Goal: Task Accomplishment & Management: Manage account settings

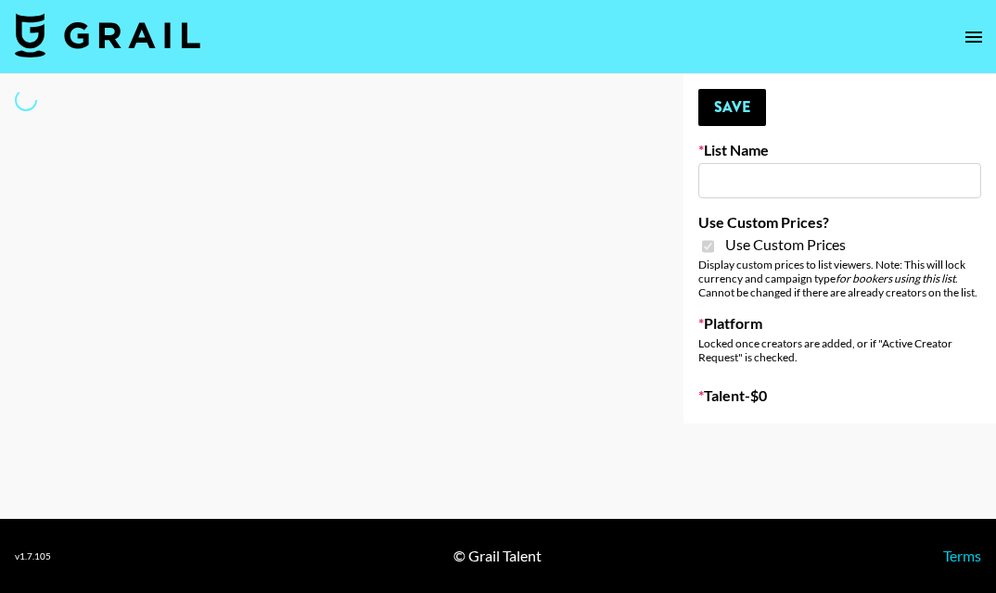
type input "[PERSON_NAME] Make-Up AI Assistant"
checkbox input "true"
select select "Brand"
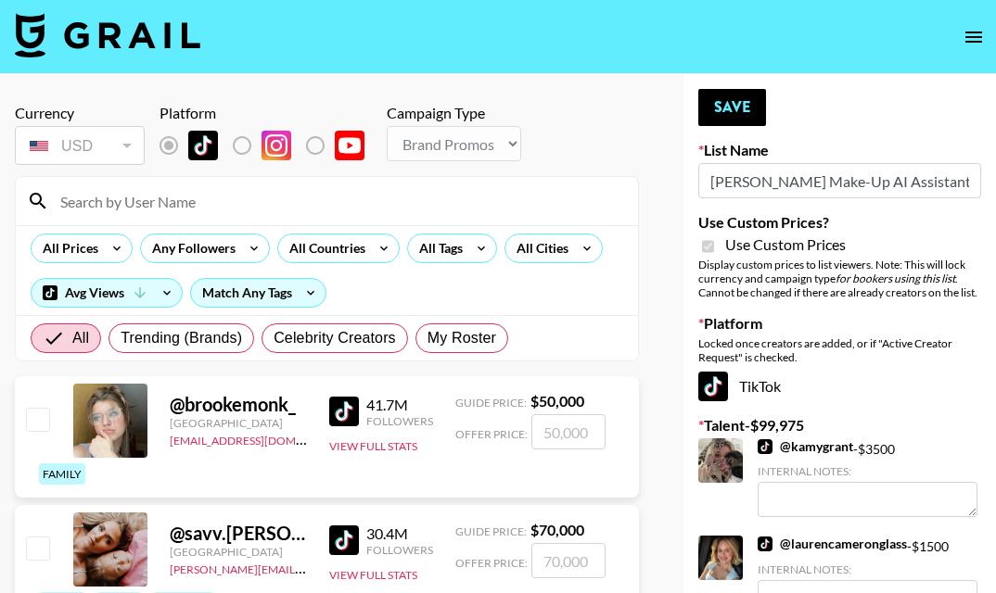
click at [416, 198] on input at bounding box center [338, 201] width 578 height 30
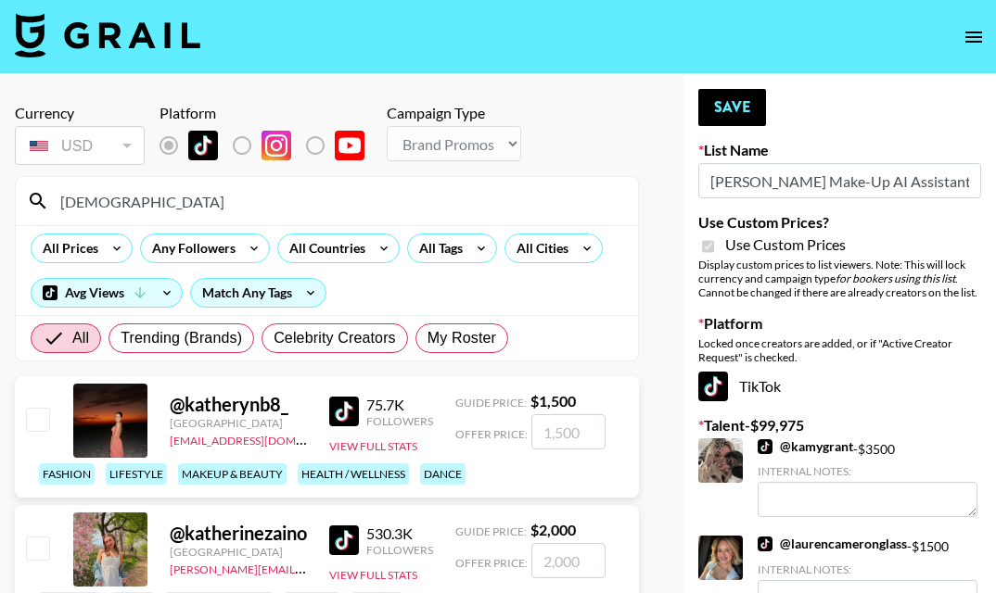
type input "KATHER"
click at [569, 546] on input "number" at bounding box center [568, 560] width 74 height 35
checkbox input "true"
type input "2000"
click at [736, 105] on button "Save" at bounding box center [732, 107] width 68 height 37
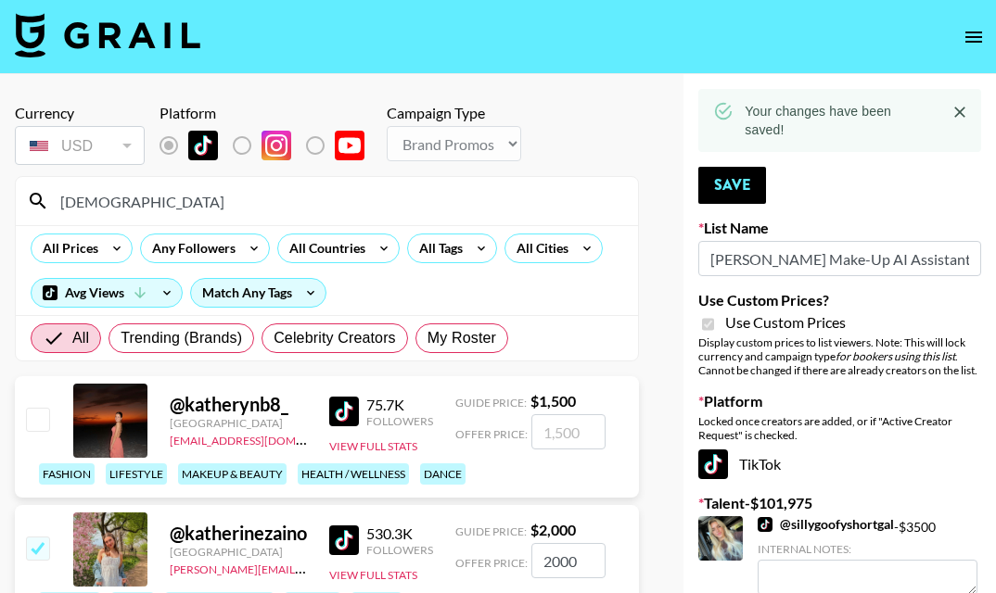
click at [361, 201] on input "[DEMOGRAPHIC_DATA]" at bounding box center [338, 201] width 578 height 30
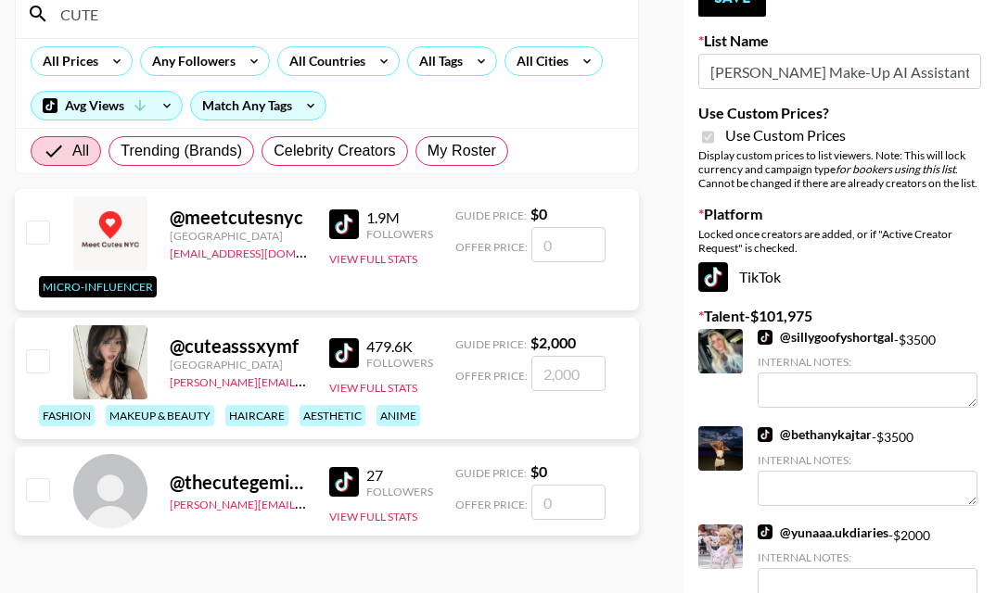
scroll to position [201, 0]
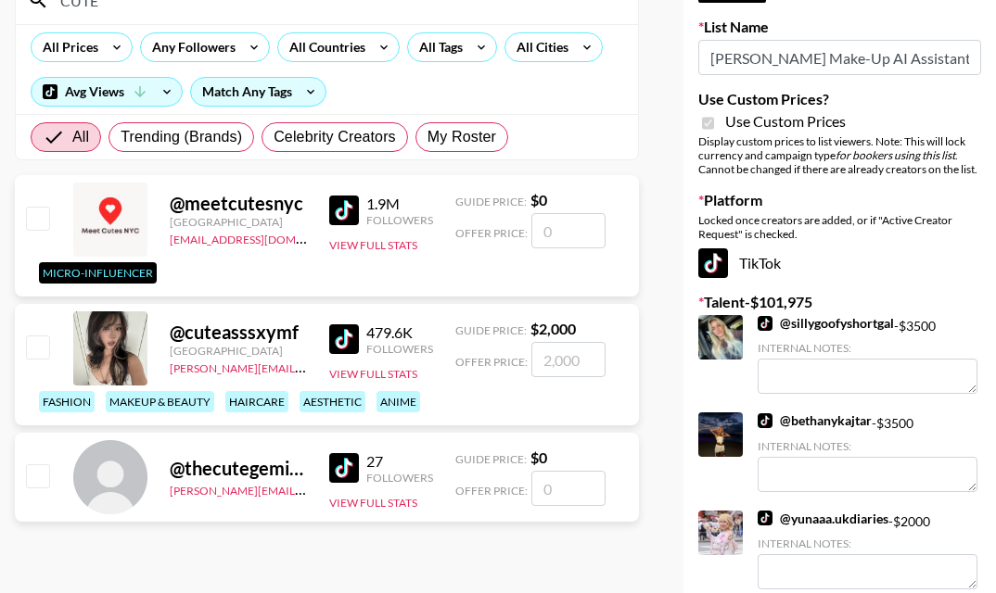
type input "CUTE"
click at [575, 361] on input "number" at bounding box center [568, 359] width 74 height 35
checkbox input "true"
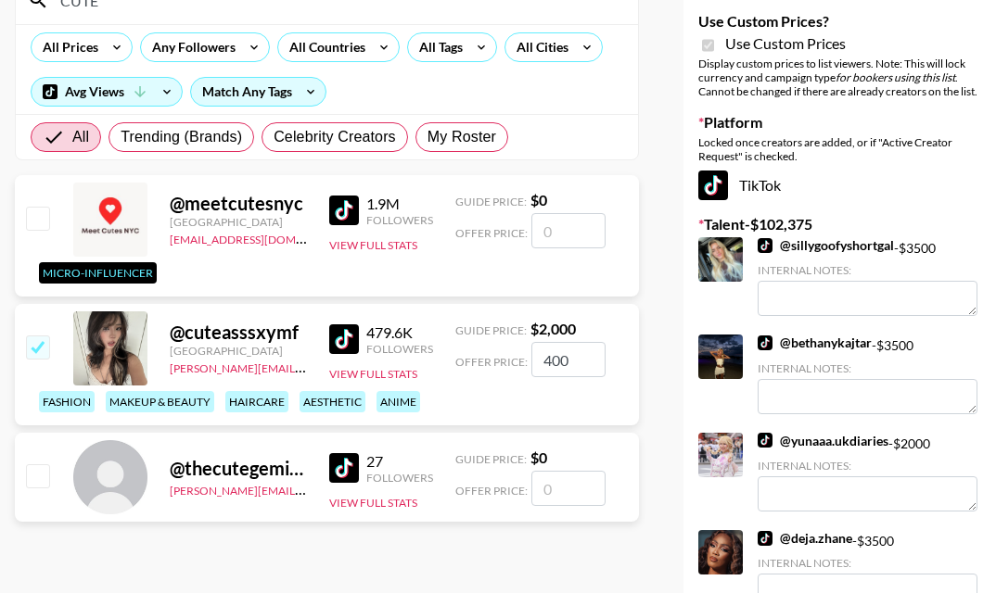
type input "4000"
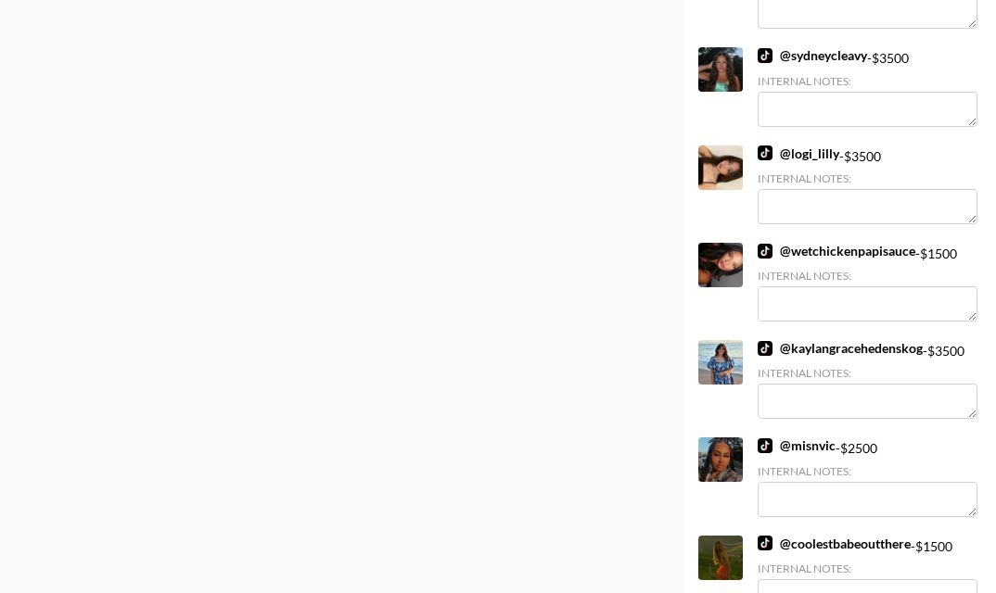
scroll to position [0, 0]
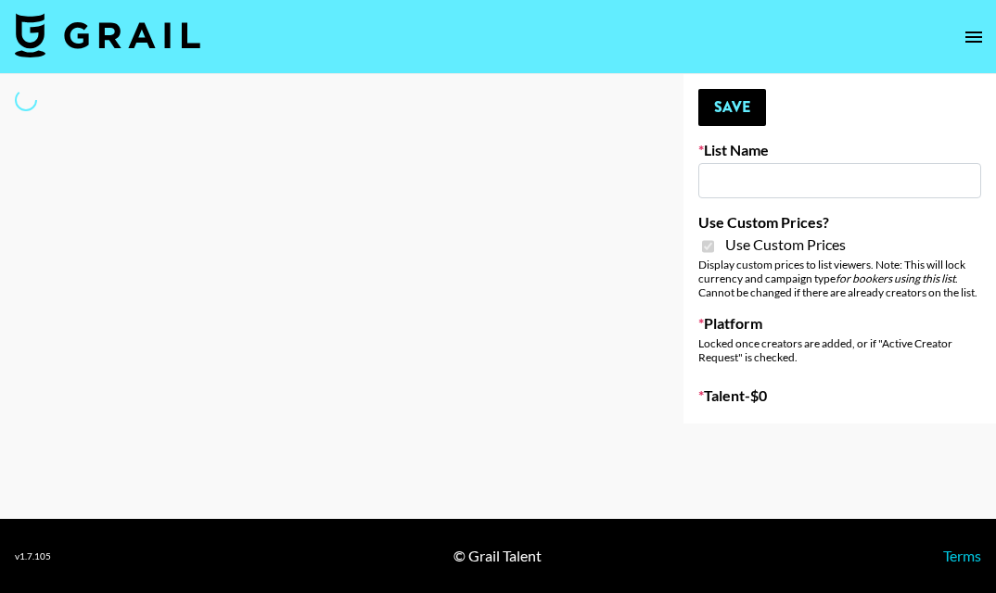
type input "**Noschinko UGC**"
checkbox input "true"
select select "Brand"
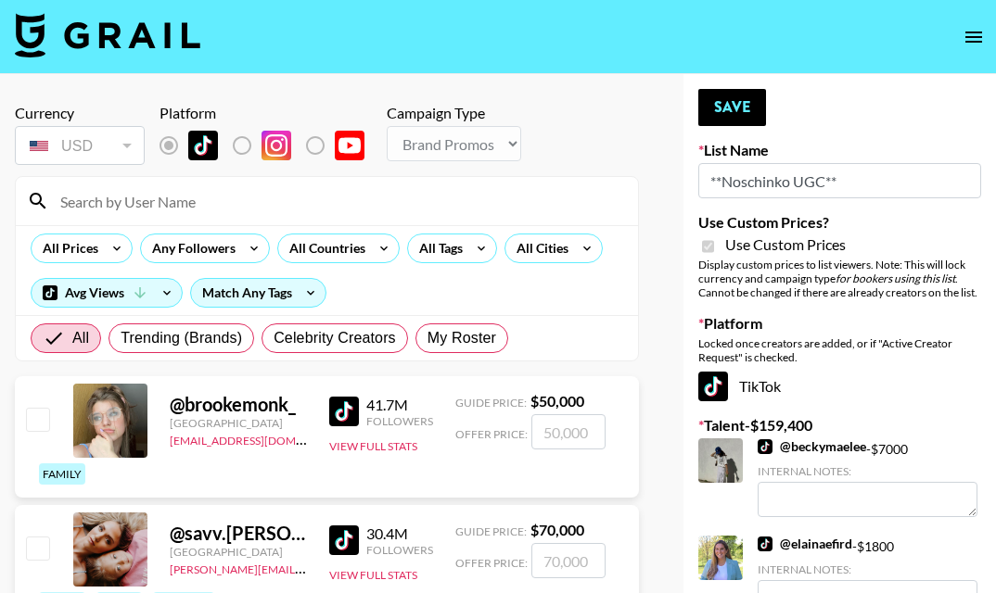
click at [283, 187] on input at bounding box center [338, 201] width 578 height 30
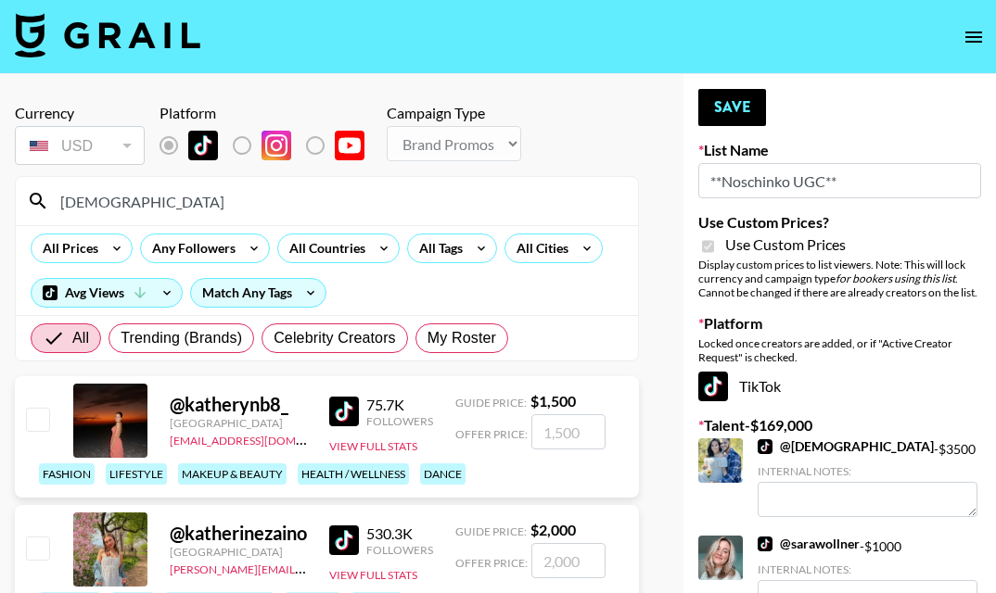
type input "KATHER"
click at [573, 551] on input "number" at bounding box center [568, 560] width 74 height 35
checkbox input "true"
type input "3500"
click at [379, 207] on input "KATHER" at bounding box center [338, 201] width 578 height 30
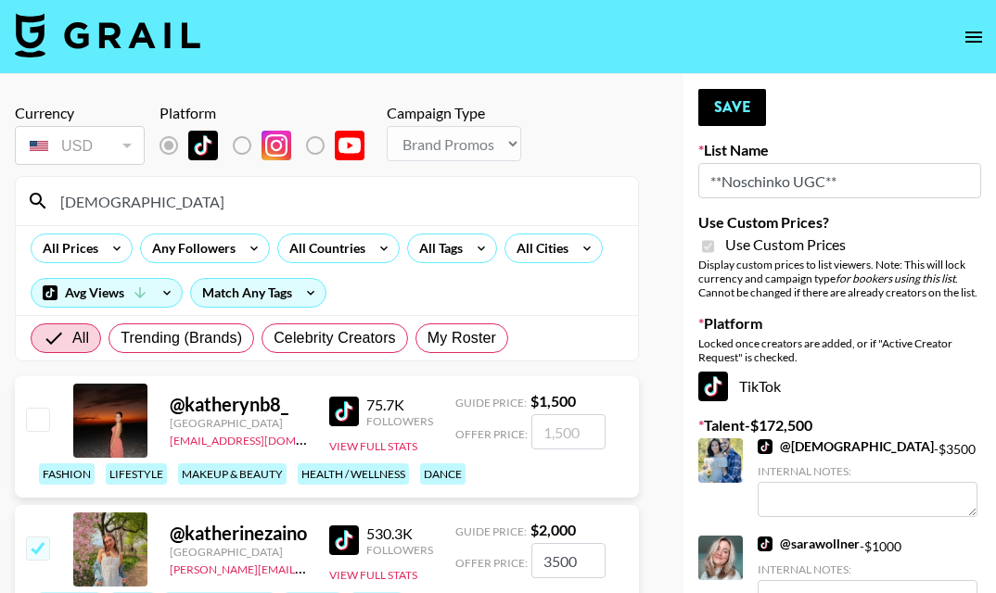
click at [379, 207] on input "KATHER" at bounding box center [338, 201] width 578 height 30
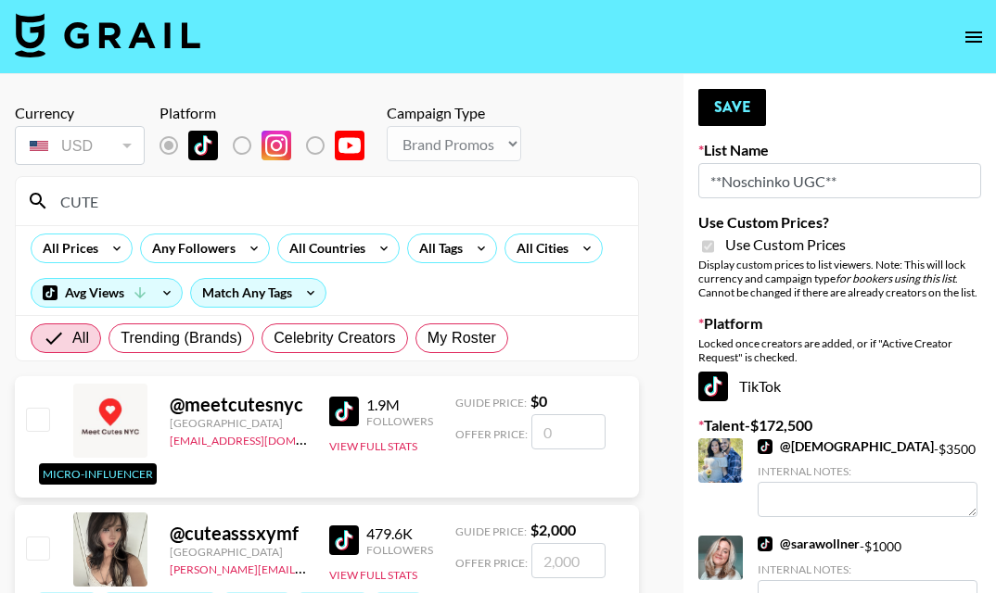
type input "CUTE"
click at [574, 566] on input "number" at bounding box center [568, 560] width 74 height 35
checkbox input "true"
type input "4000"
click at [121, 203] on input "CUTE" at bounding box center [338, 201] width 578 height 30
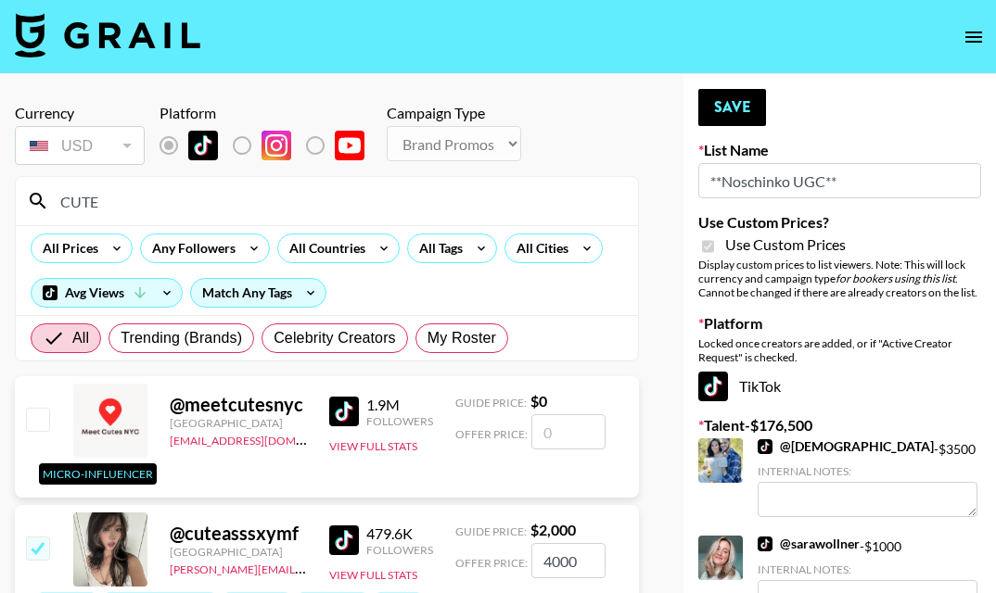
click at [121, 203] on input "CUTE" at bounding box center [338, 201] width 578 height 30
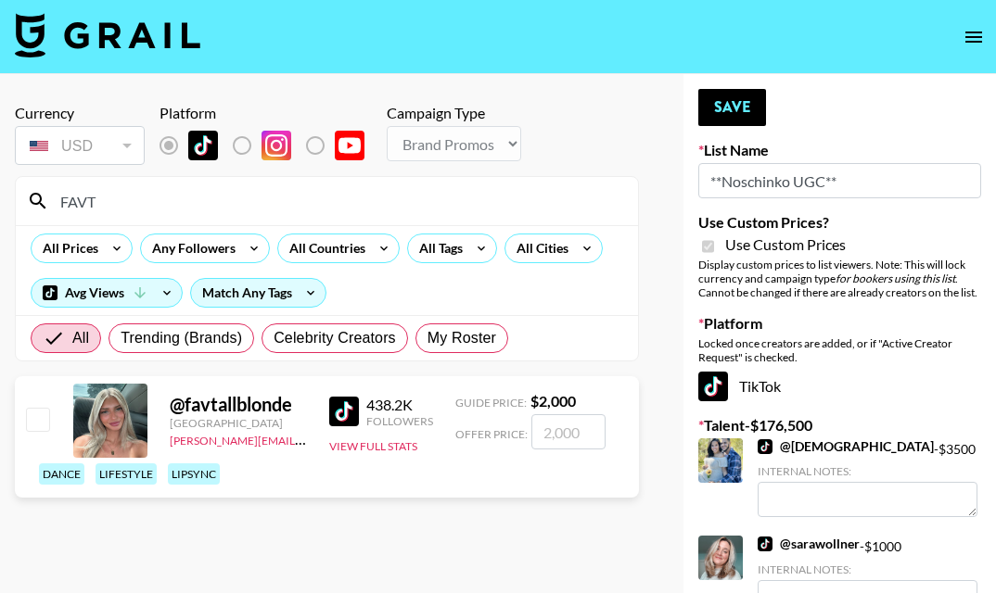
type input "FAVT"
click at [36, 420] on input "checkbox" at bounding box center [37, 419] width 22 height 22
checkbox input "true"
type input "2000"
click at [107, 198] on input "FAVT" at bounding box center [338, 201] width 578 height 30
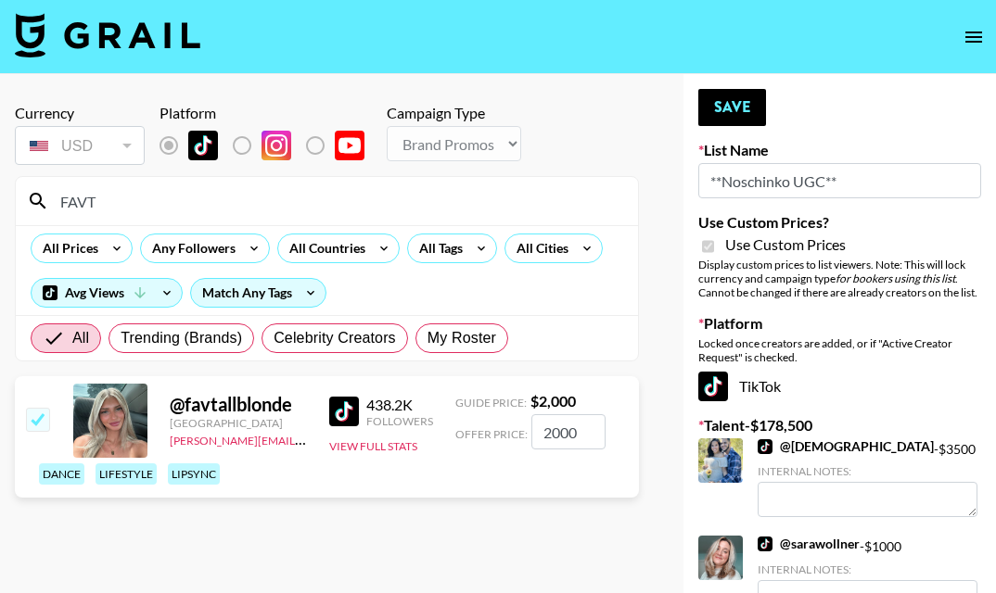
click at [107, 198] on input "FAVT" at bounding box center [338, 201] width 578 height 30
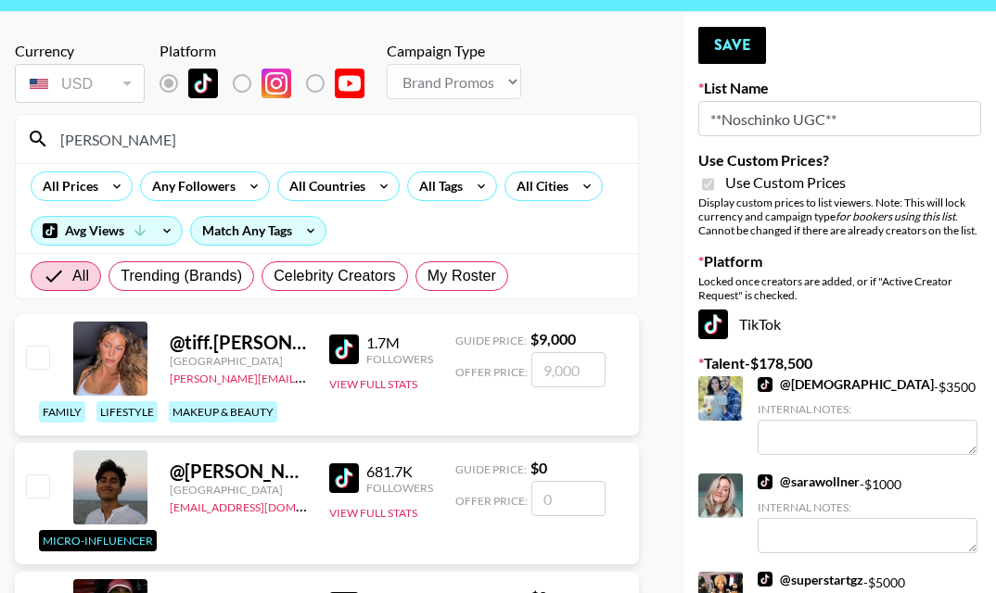
scroll to position [64, 0]
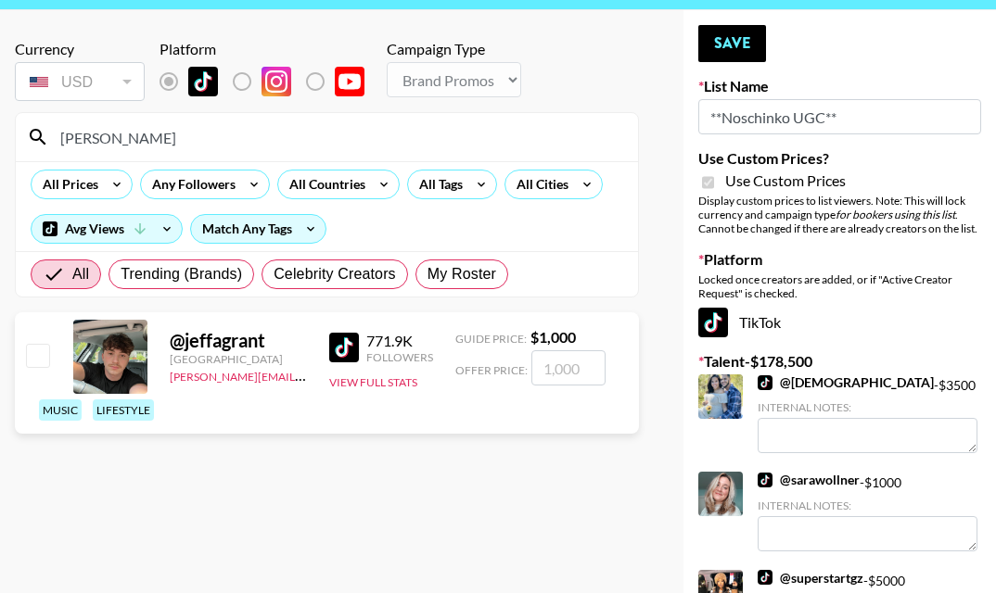
type input "JEFFA"
click at [39, 353] on input "checkbox" at bounding box center [37, 355] width 22 height 22
checkbox input "true"
type input "1000"
click at [131, 138] on input "JEFFA" at bounding box center [338, 137] width 578 height 30
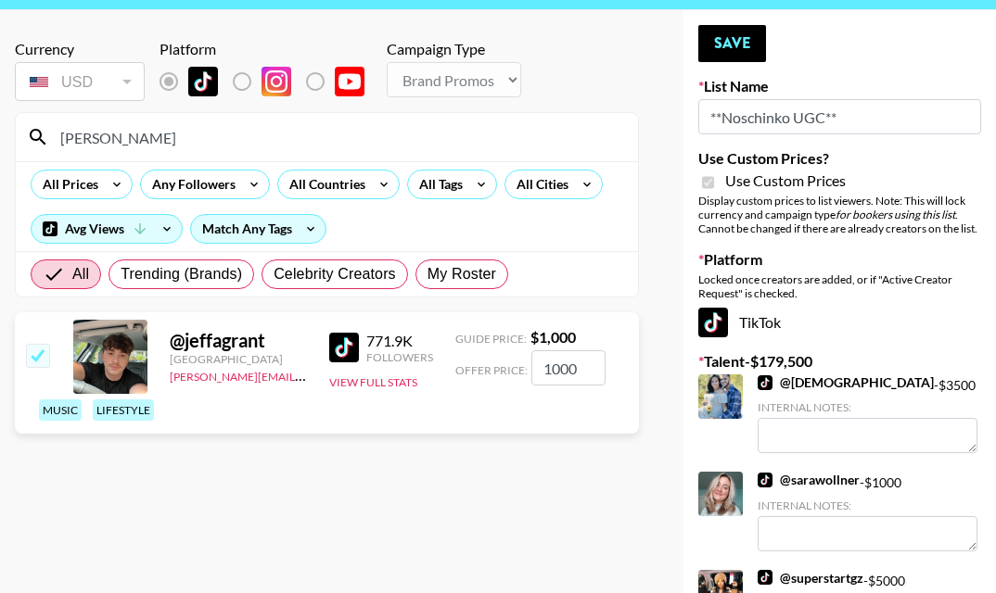
click at [131, 138] on input "JEFFA" at bounding box center [338, 137] width 578 height 30
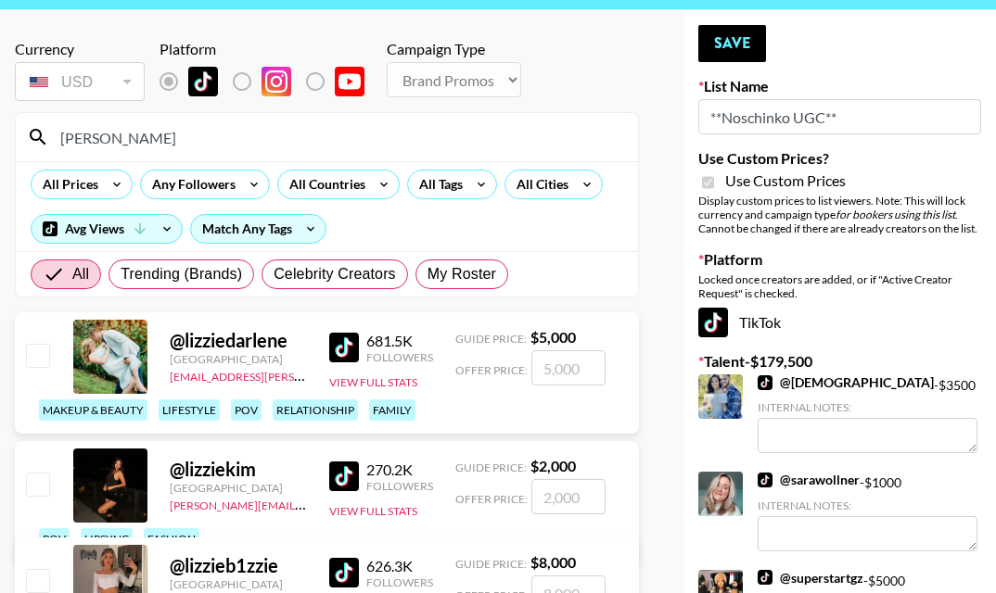
type input "LIZZI"
click at [46, 480] on input "checkbox" at bounding box center [37, 484] width 22 height 22
checkbox input "true"
type input "2000"
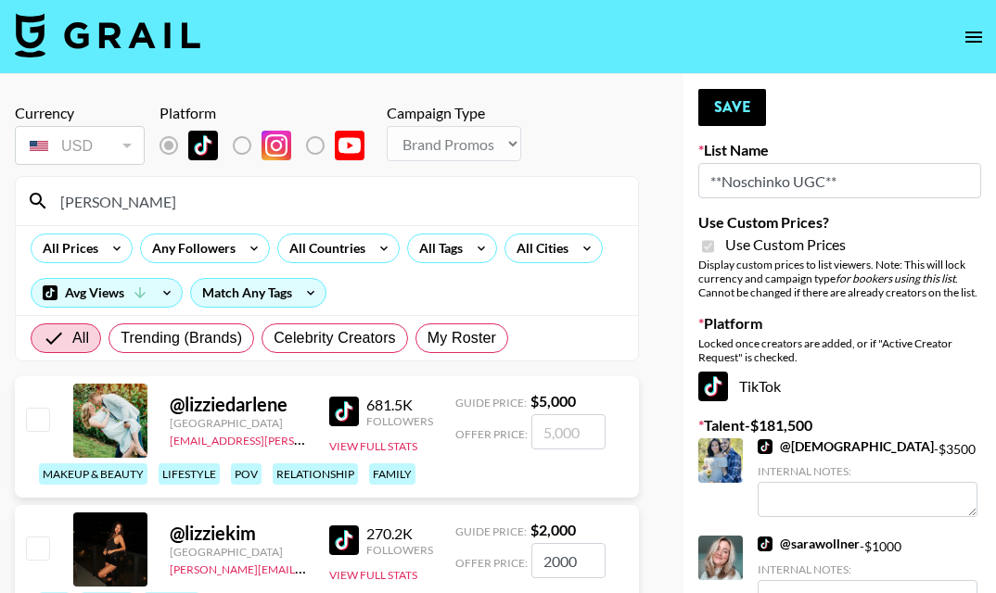
checkbox input "false"
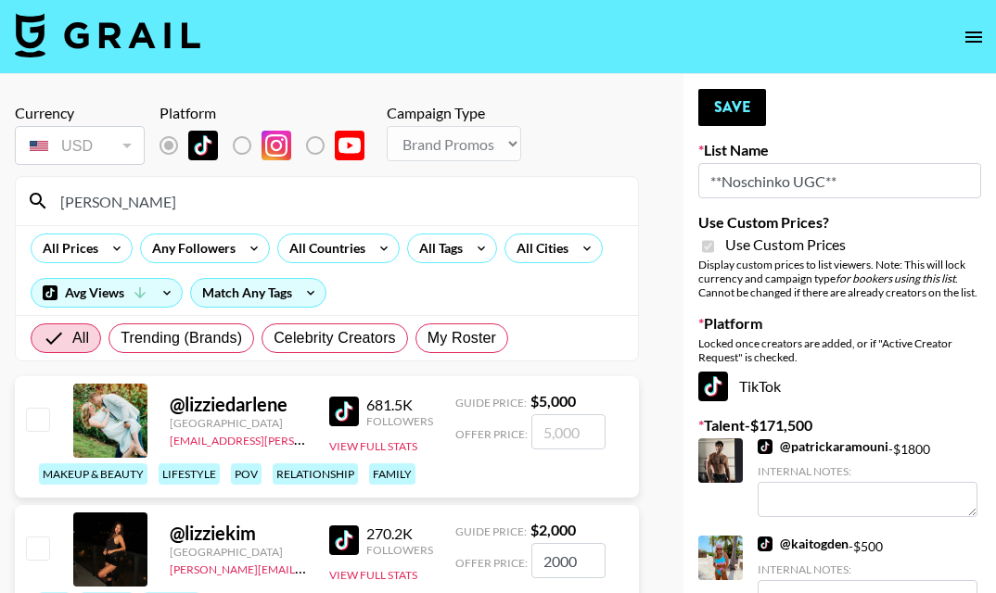
click at [337, 212] on input "LIZZI" at bounding box center [338, 201] width 578 height 30
click at [336, 211] on input "LIZZI" at bounding box center [338, 201] width 578 height 30
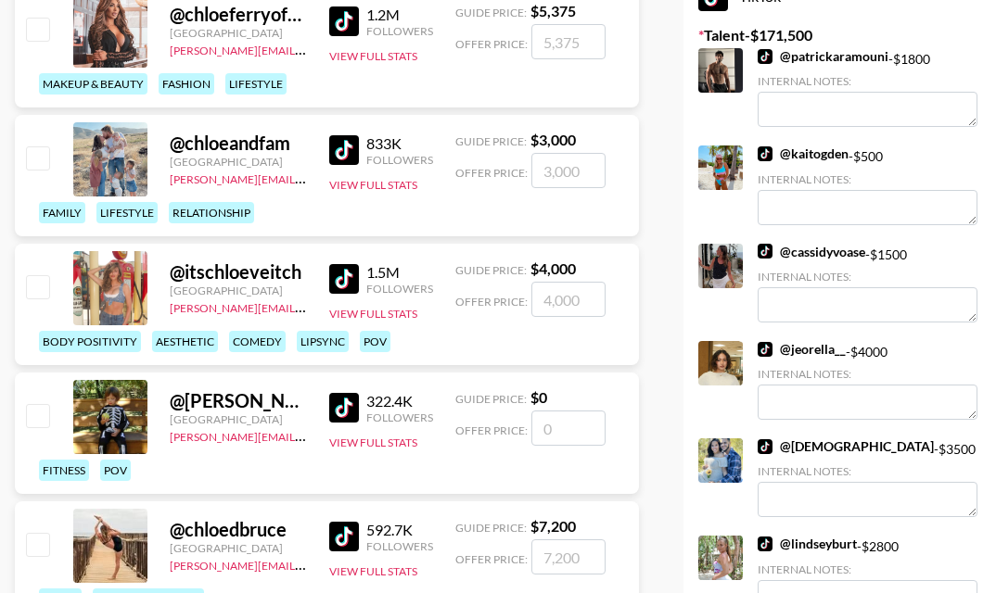
scroll to position [414, 0]
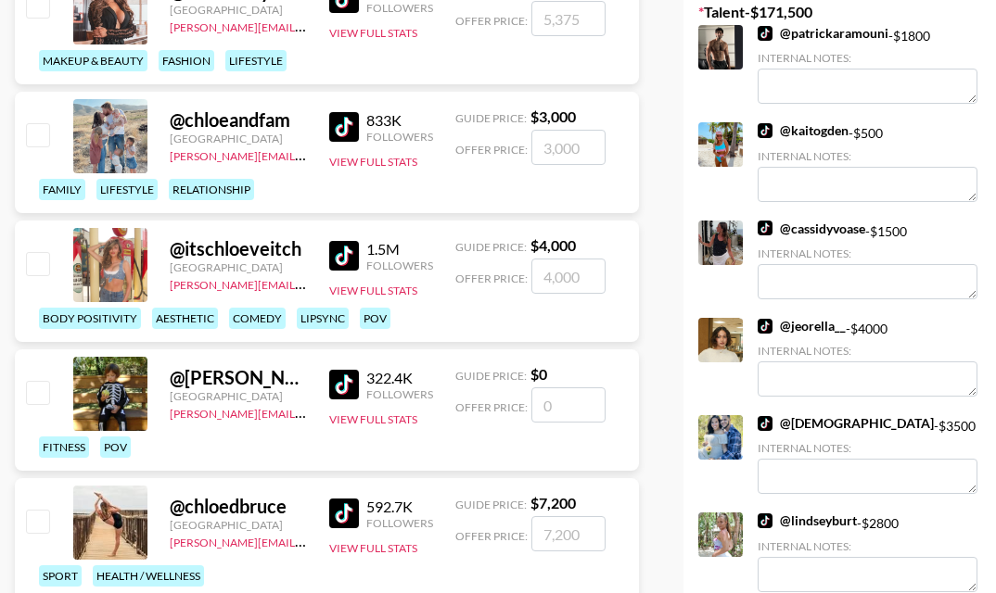
type input "CHLOE"
click at [589, 401] on input "number" at bounding box center [568, 405] width 74 height 35
checkbox input "true"
type input "2000"
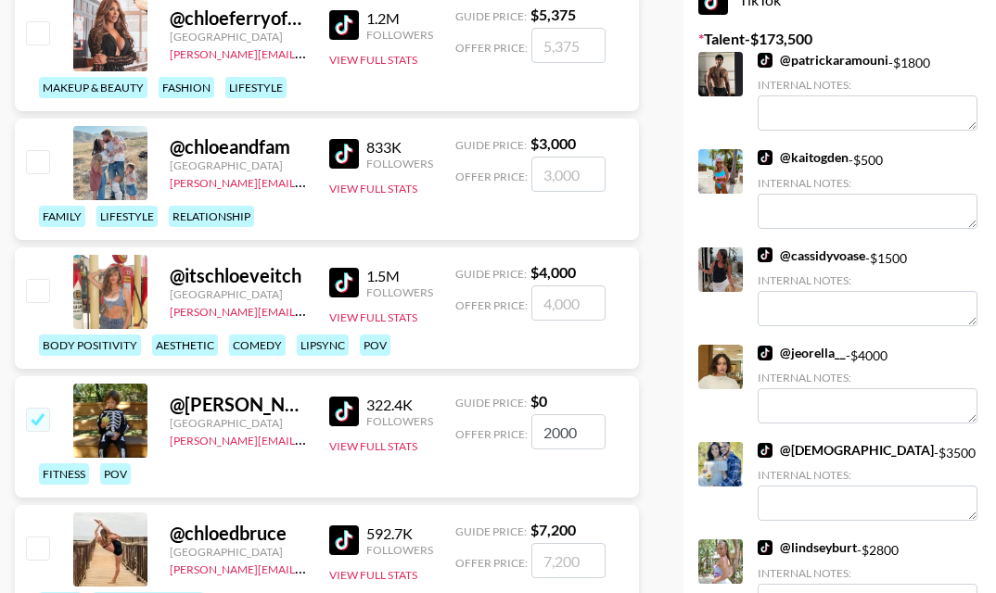
scroll to position [0, 0]
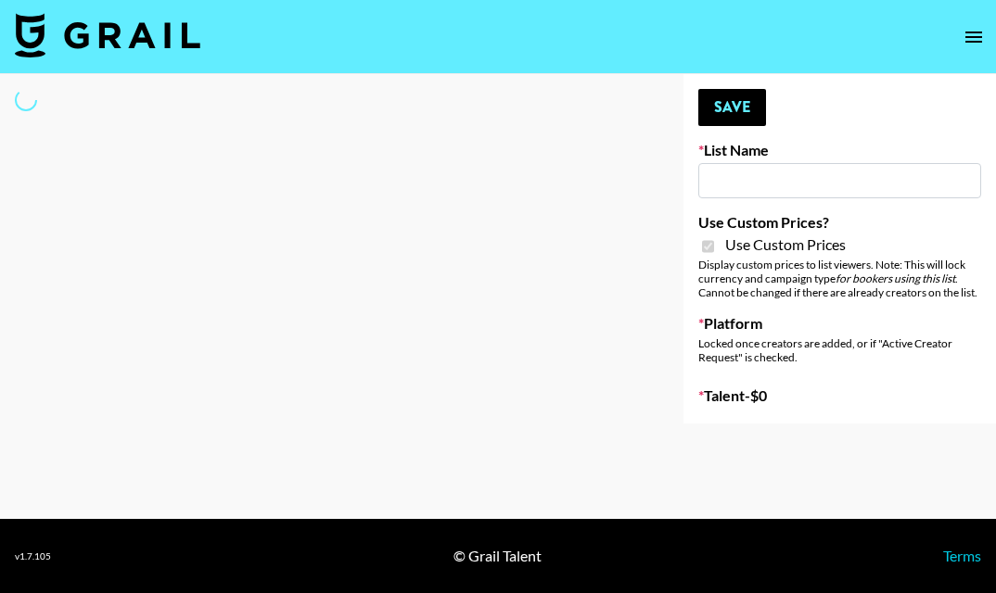
type input "Devon+Lang"
checkbox input "true"
select select "Song"
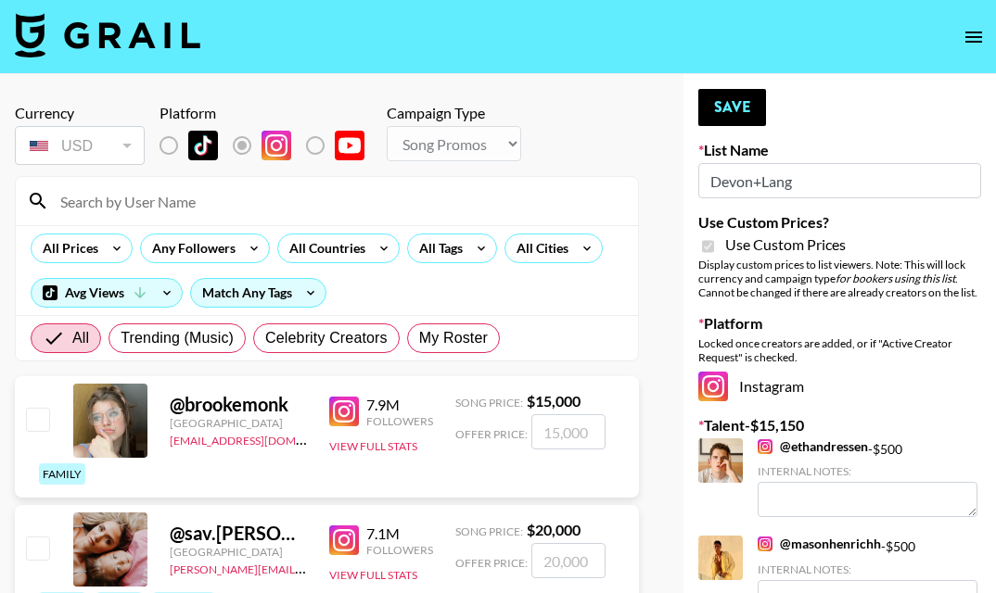
click at [360, 205] on input at bounding box center [338, 201] width 578 height 30
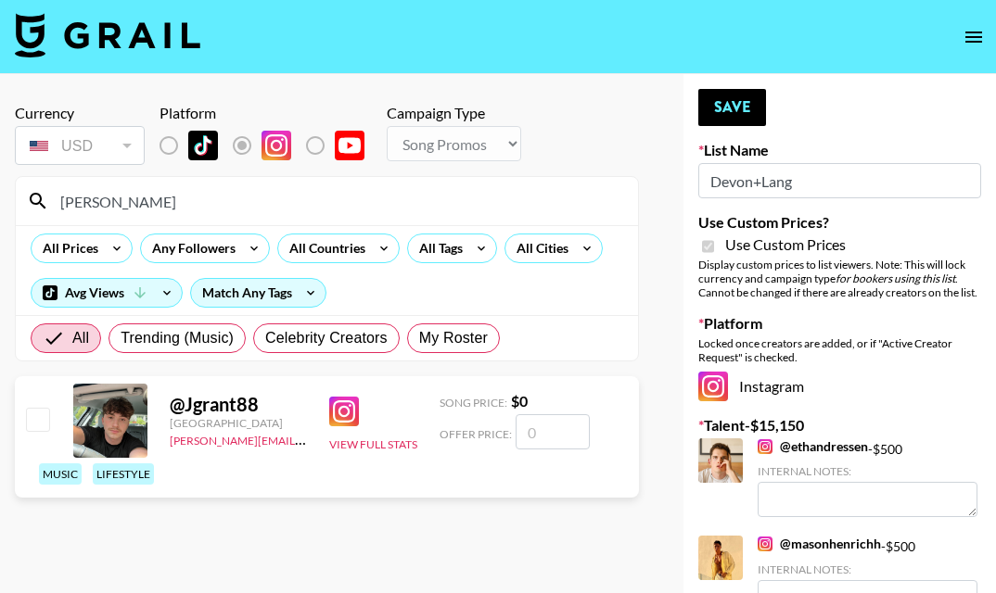
type input "[PERSON_NAME]"
click at [43, 421] on input "checkbox" at bounding box center [37, 419] width 22 height 22
click at [550, 437] on input "number" at bounding box center [552, 431] width 74 height 35
checkbox input "true"
type input "500"
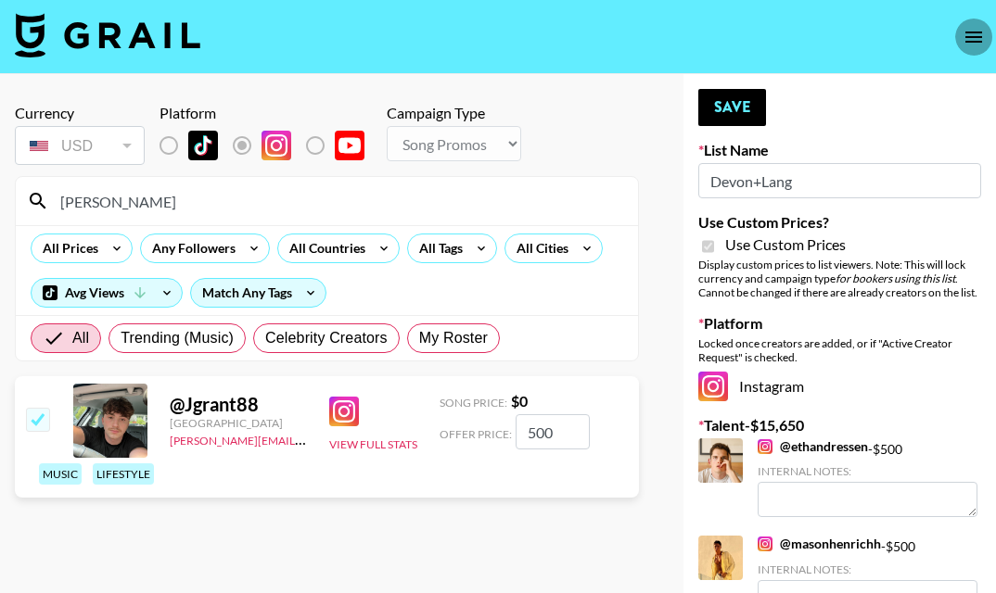
click at [982, 34] on icon "open drawer" at bounding box center [973, 37] width 22 height 22
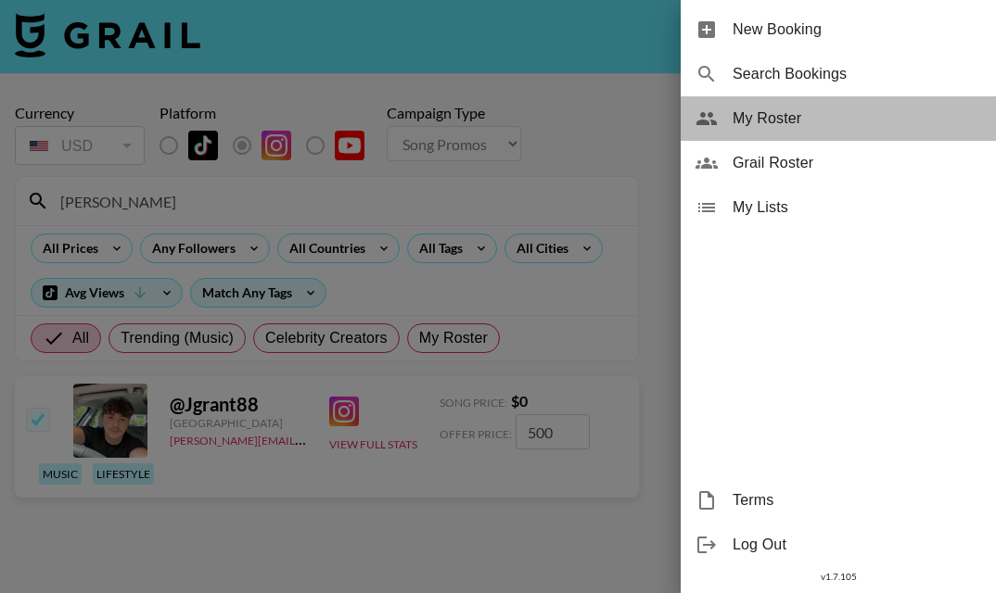
click at [794, 122] on span "My Roster" at bounding box center [856, 119] width 248 height 22
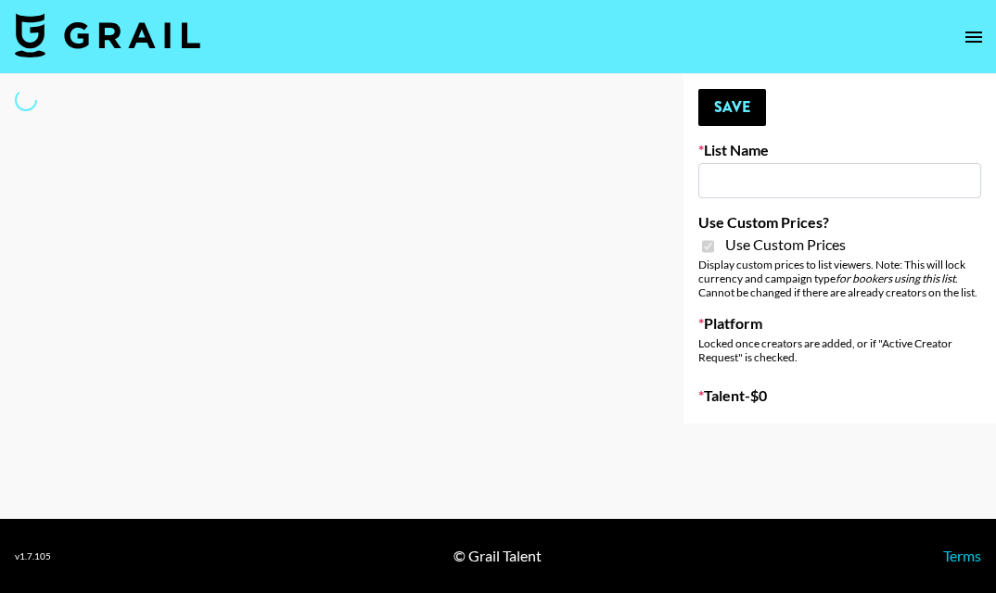
type input "Devon+Lang"
checkbox input "true"
select select "Song"
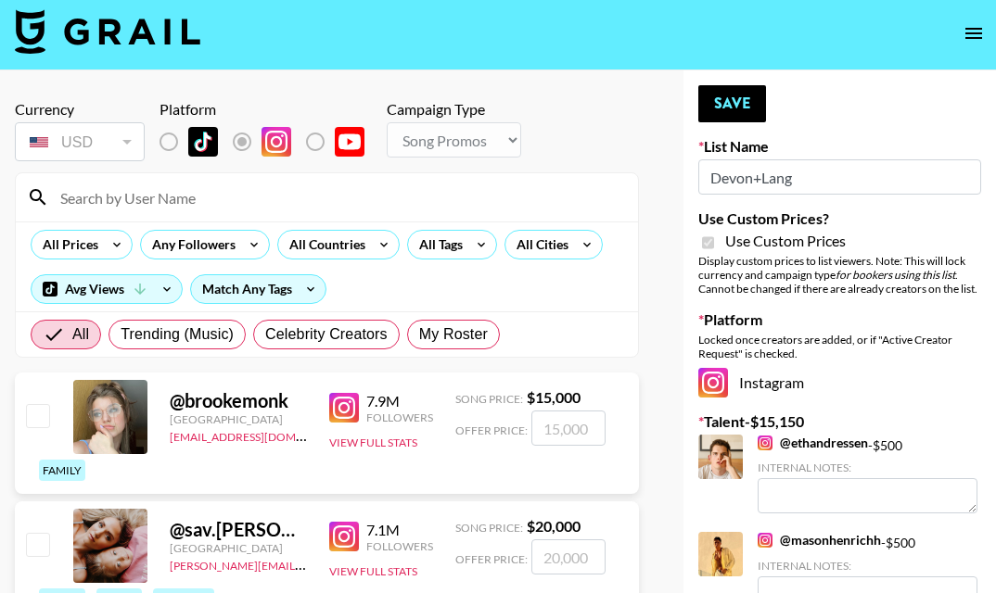
scroll to position [5, 0]
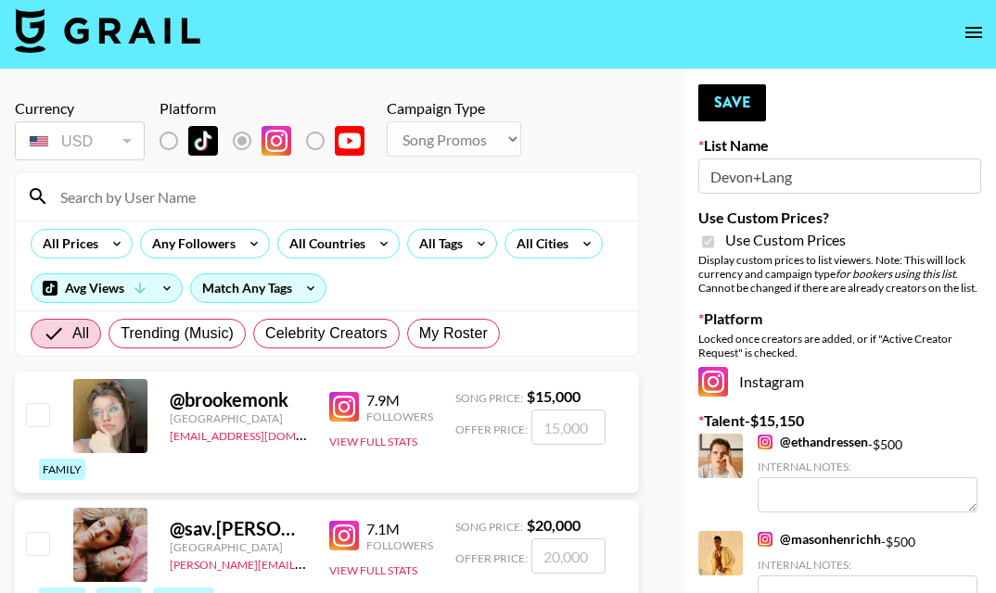
click at [249, 206] on input at bounding box center [338, 197] width 578 height 30
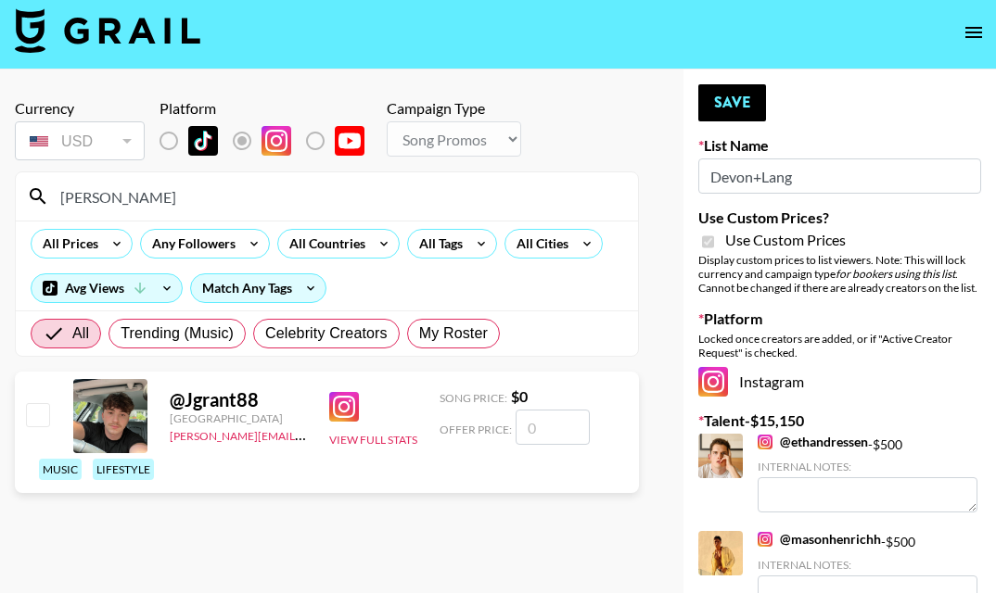
type input "jeffa"
click at [548, 417] on input "number" at bounding box center [552, 427] width 74 height 35
checkbox input "true"
type input "500"
click at [732, 99] on button "Save" at bounding box center [732, 102] width 68 height 37
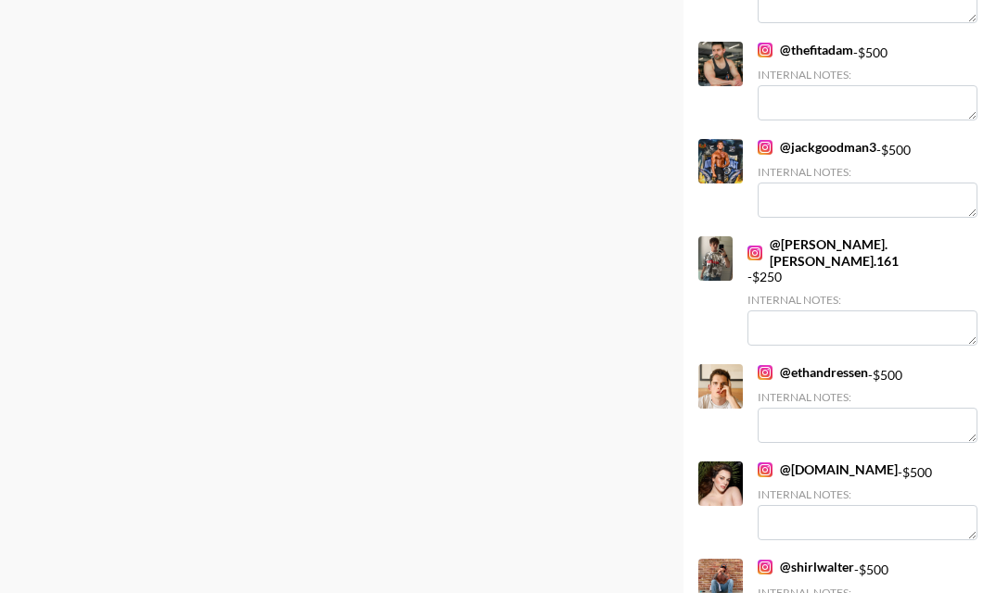
scroll to position [0, 0]
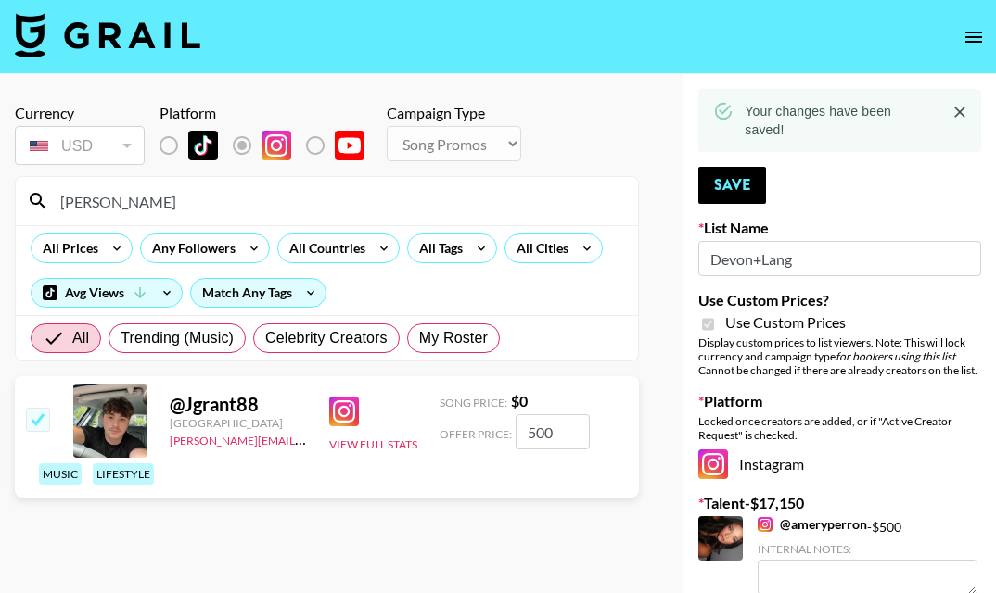
click at [314, 185] on div "jeffa" at bounding box center [327, 201] width 622 height 48
click at [307, 194] on input "jeffa" at bounding box center [338, 201] width 578 height 30
click at [307, 195] on input "jeffa" at bounding box center [338, 201] width 578 height 30
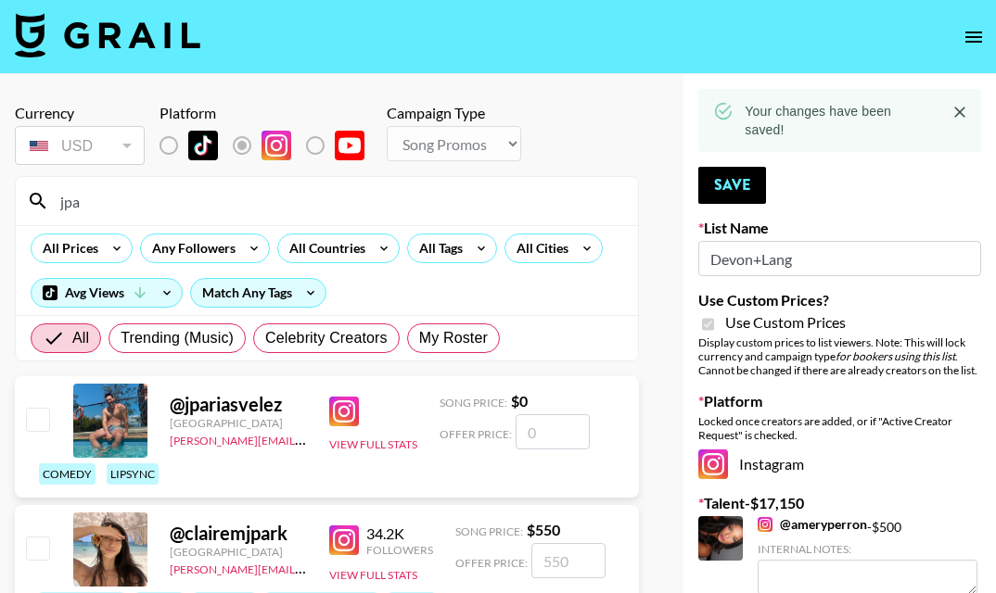
type input "jpa"
click at [561, 444] on input "number" at bounding box center [552, 431] width 74 height 35
checkbox input "true"
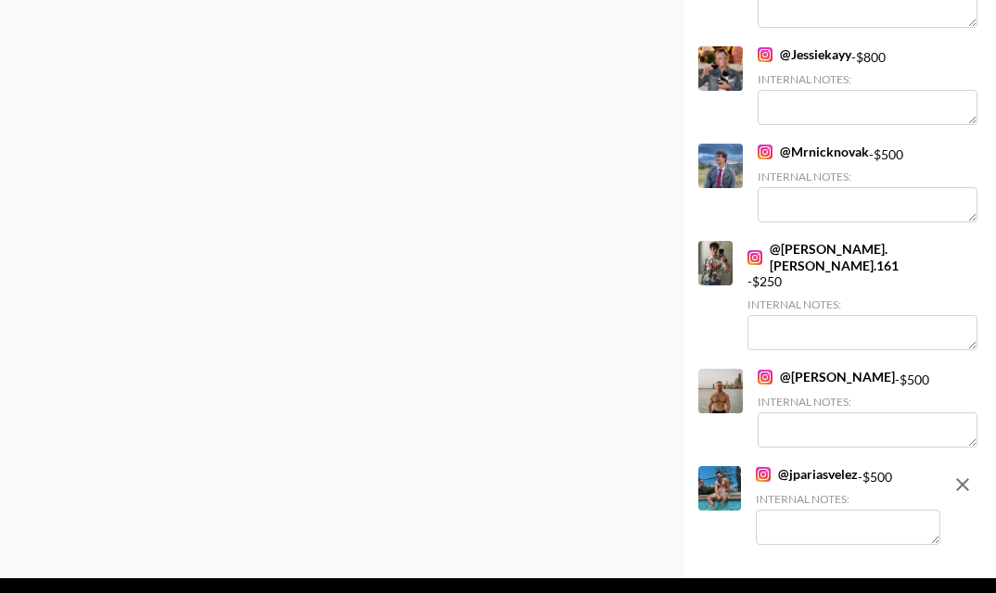
scroll to position [2932, 0]
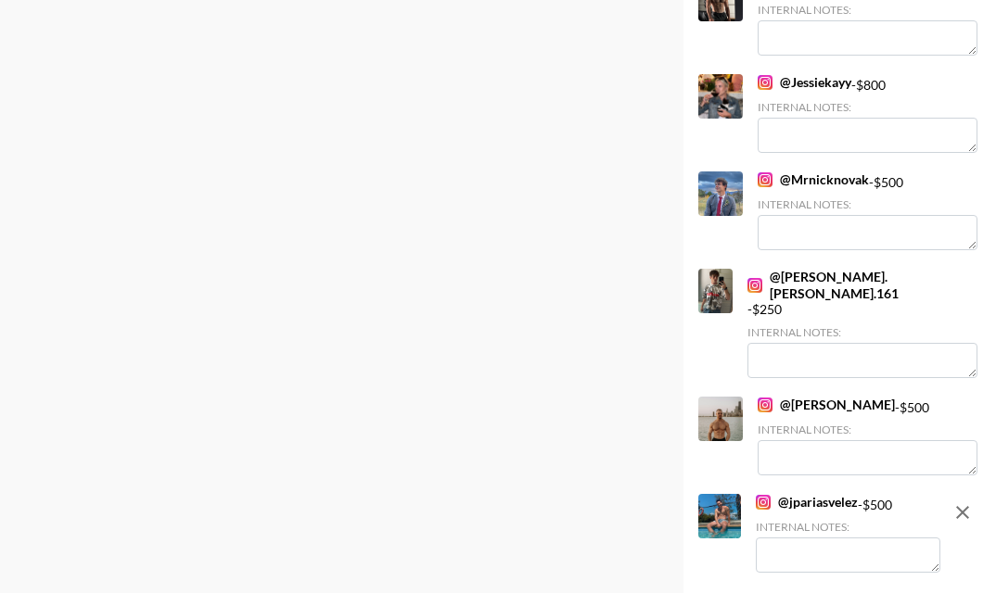
type input "500"
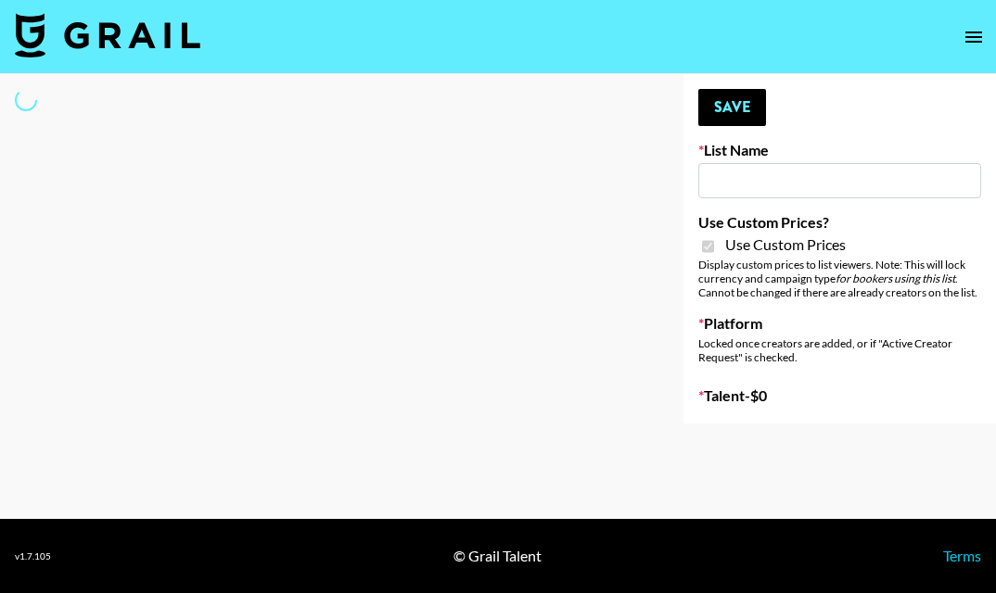
type input "LISEN Watch"
checkbox input "true"
select select "Brand"
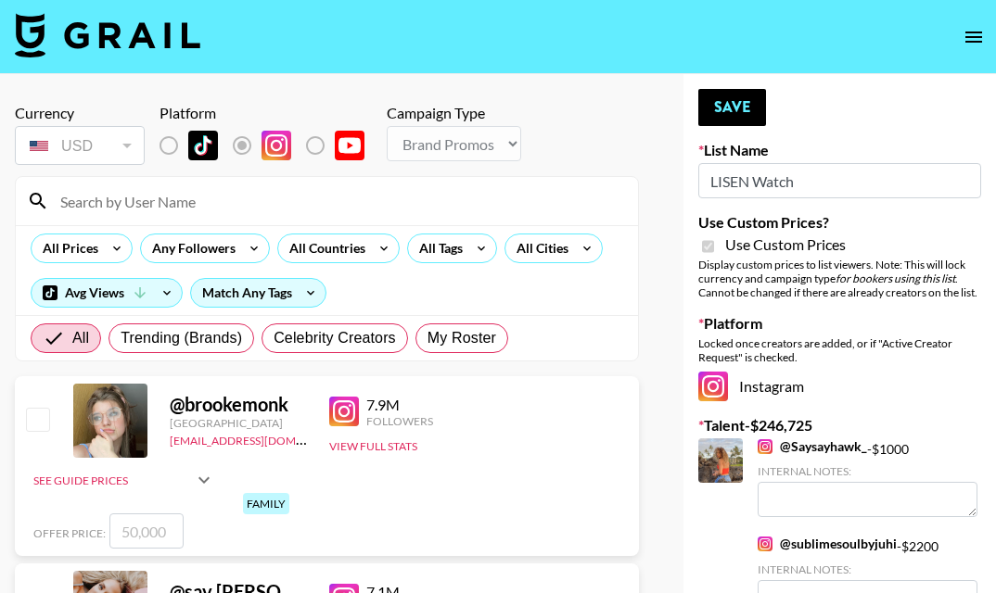
click at [360, 201] on input at bounding box center [338, 201] width 578 height 30
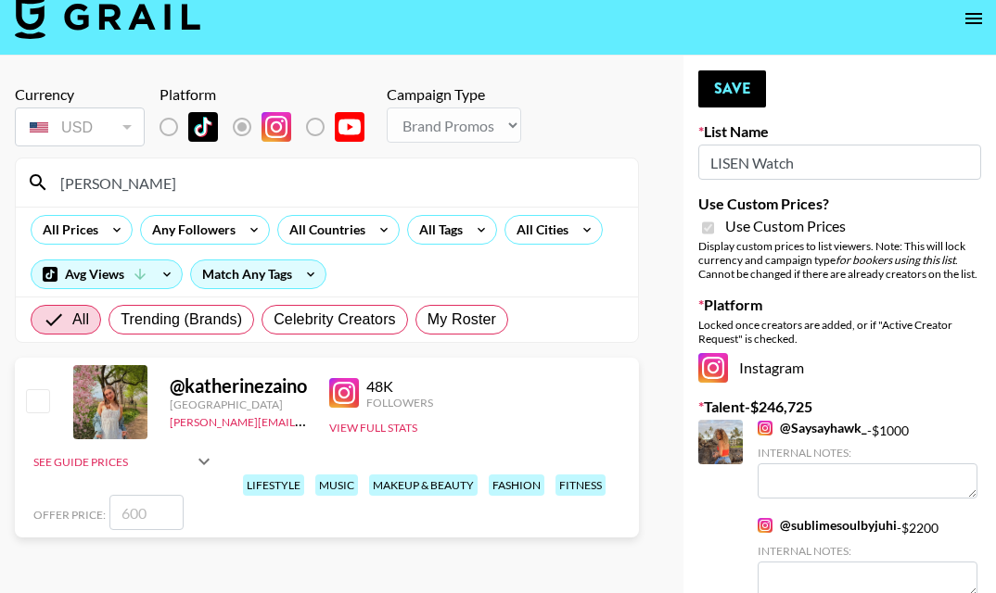
scroll to position [37, 0]
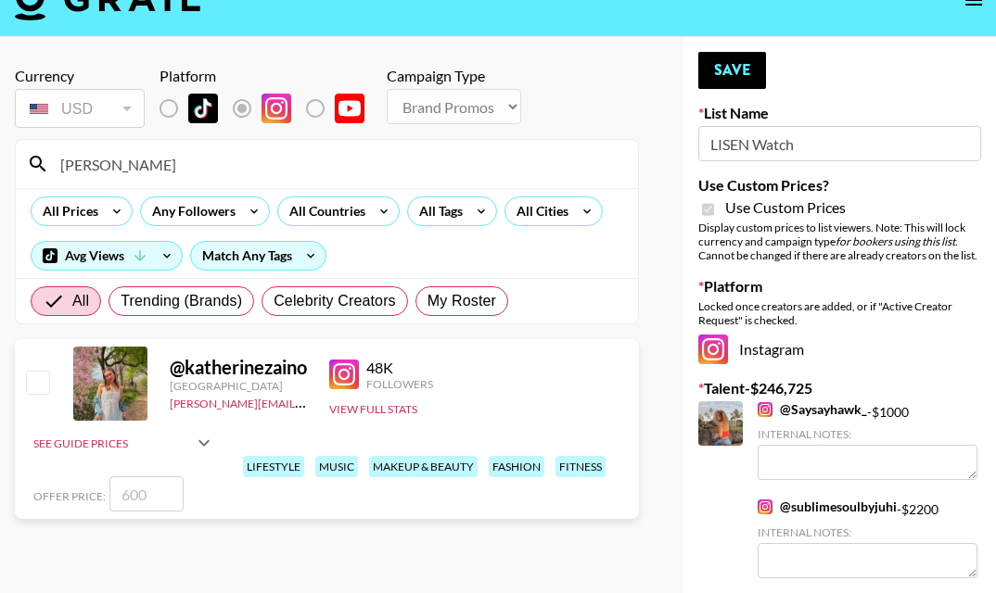
type input "[PERSON_NAME]"
click at [166, 489] on input "number" at bounding box center [146, 494] width 74 height 35
checkbox input "true"
type input "3000"
click at [167, 158] on input "[PERSON_NAME]" at bounding box center [338, 164] width 578 height 30
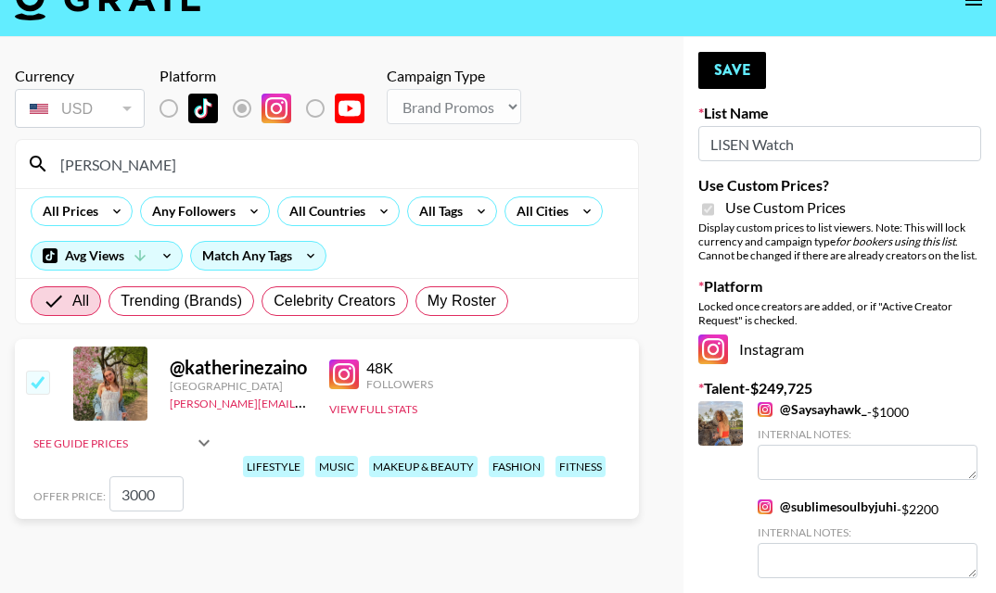
click at [167, 159] on input "[PERSON_NAME]" at bounding box center [338, 164] width 578 height 30
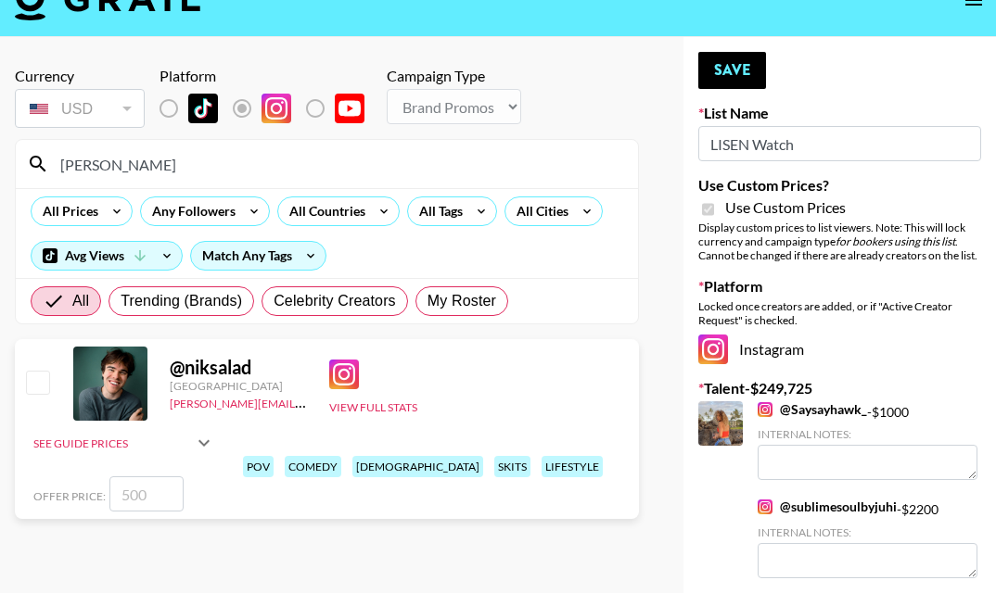
type input "[PERSON_NAME]"
click at [139, 491] on input "number" at bounding box center [146, 494] width 74 height 35
checkbox input "true"
type input "2500"
click at [132, 172] on input "[PERSON_NAME]" at bounding box center [338, 164] width 578 height 30
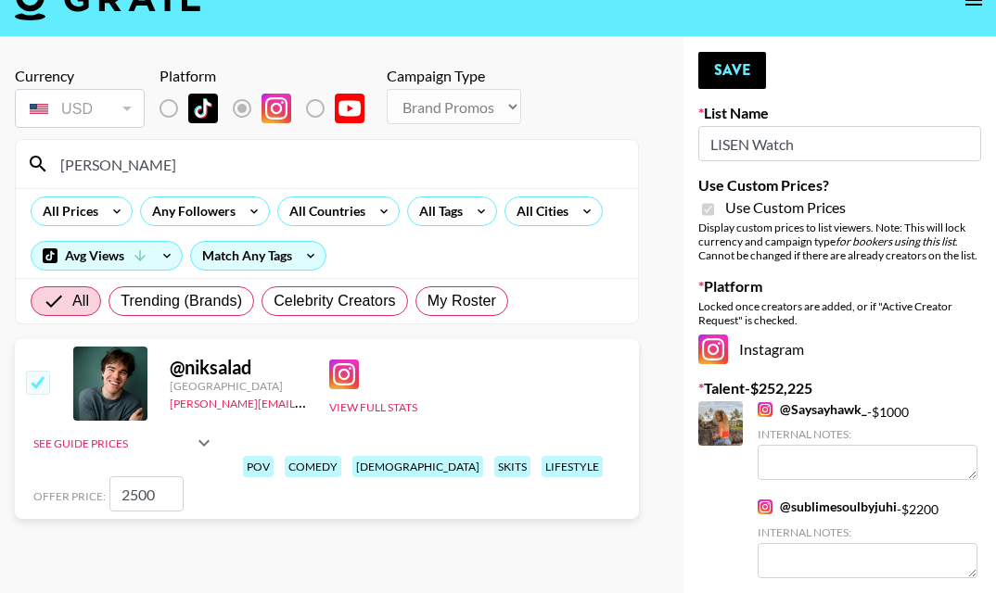
click at [131, 172] on input "[PERSON_NAME]" at bounding box center [338, 164] width 578 height 30
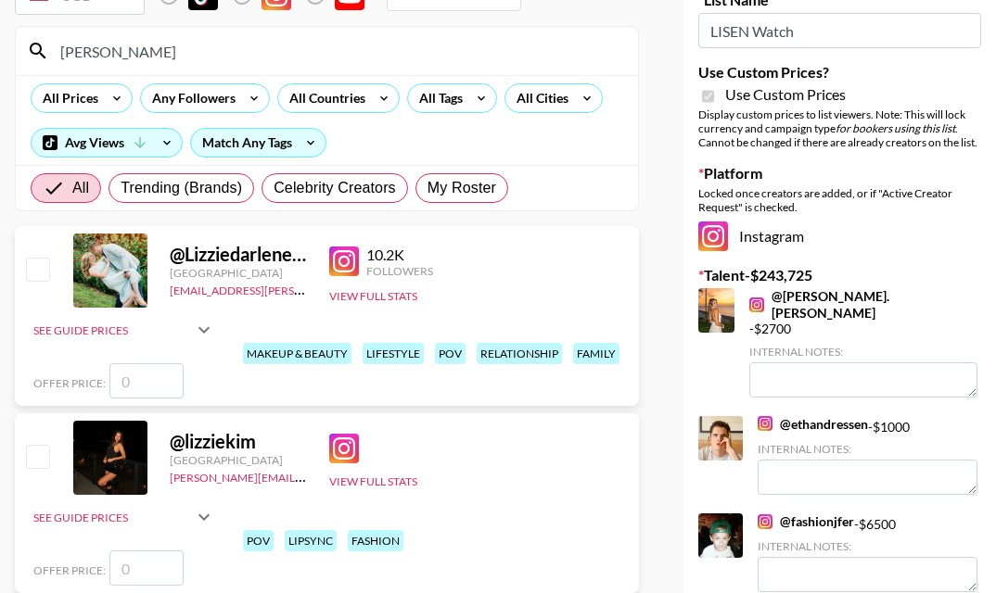
scroll to position [158, 0]
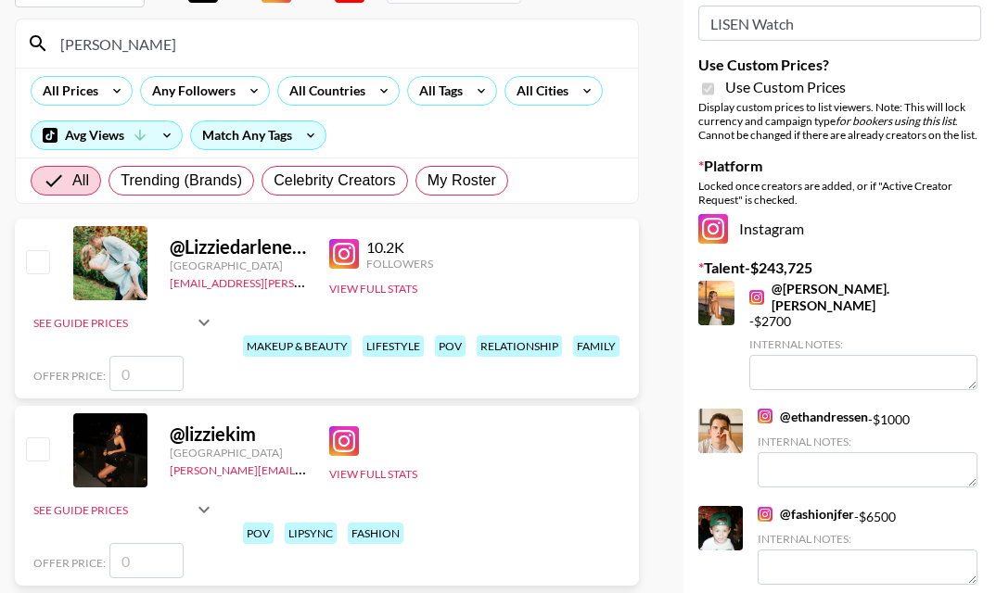
type input "[PERSON_NAME]"
click at [137, 542] on div "See Guide Prices Grid Post: $ Reel: $ 3-Frame Story: $ Offer Price:" at bounding box center [124, 533] width 182 height 91
click at [138, 552] on input "number" at bounding box center [146, 560] width 74 height 35
checkbox input "true"
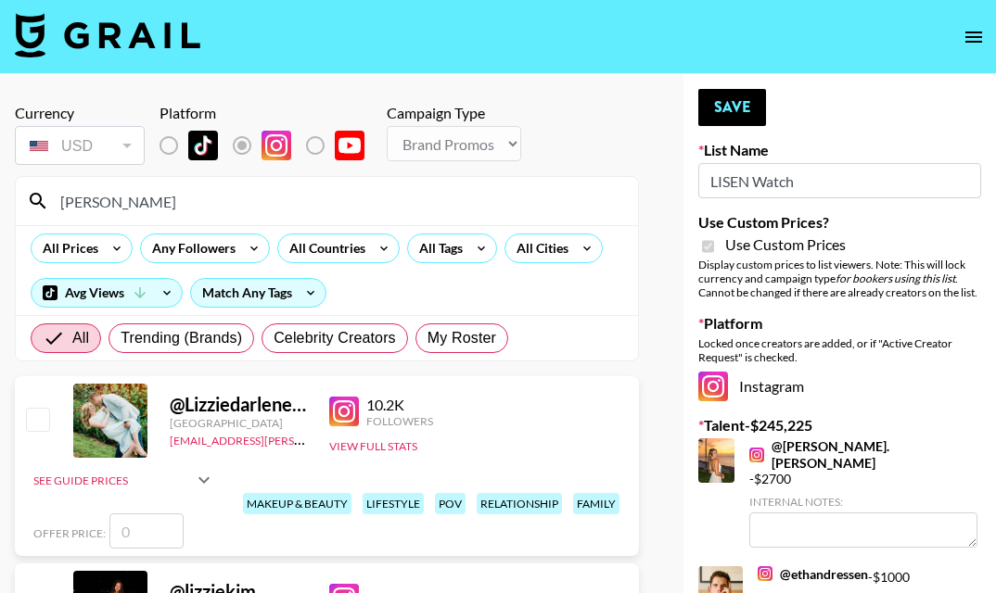
type input "1500"
click at [127, 206] on input "[PERSON_NAME]" at bounding box center [338, 201] width 578 height 30
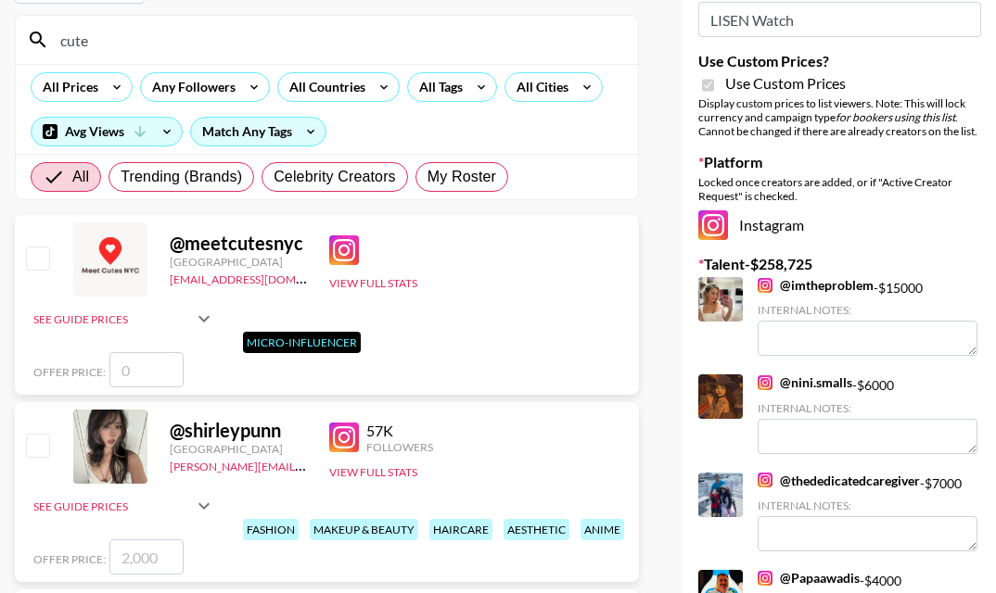
scroll to position [234, 0]
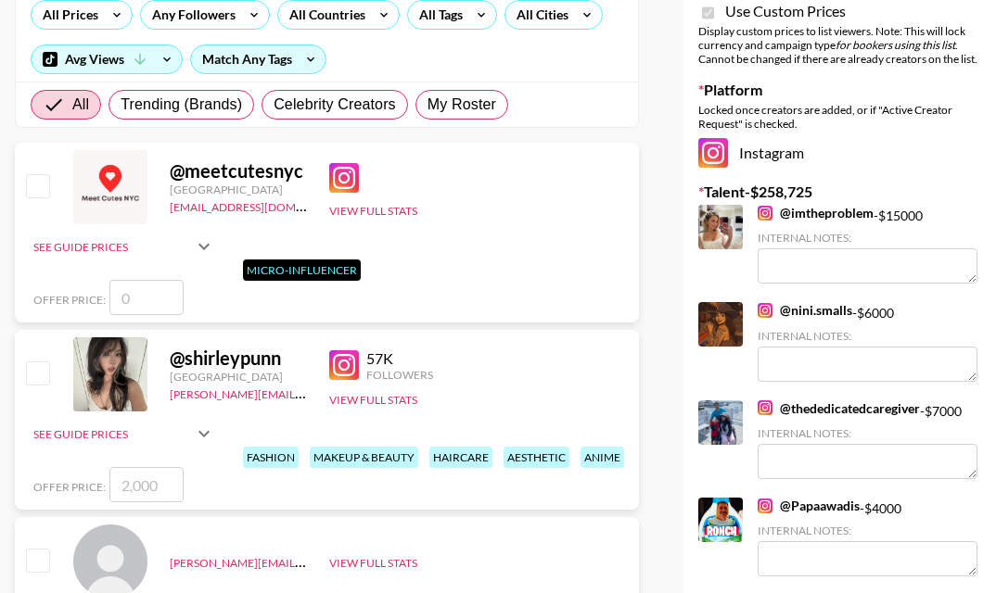
type input "cute"
click at [143, 479] on input "number" at bounding box center [146, 484] width 74 height 35
checkbox input "true"
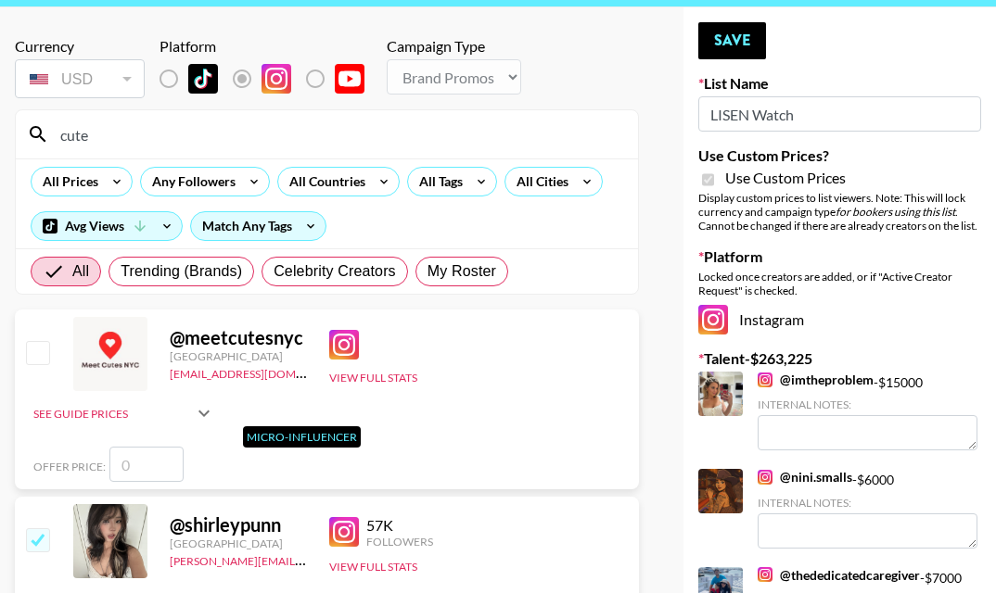
scroll to position [0, 0]
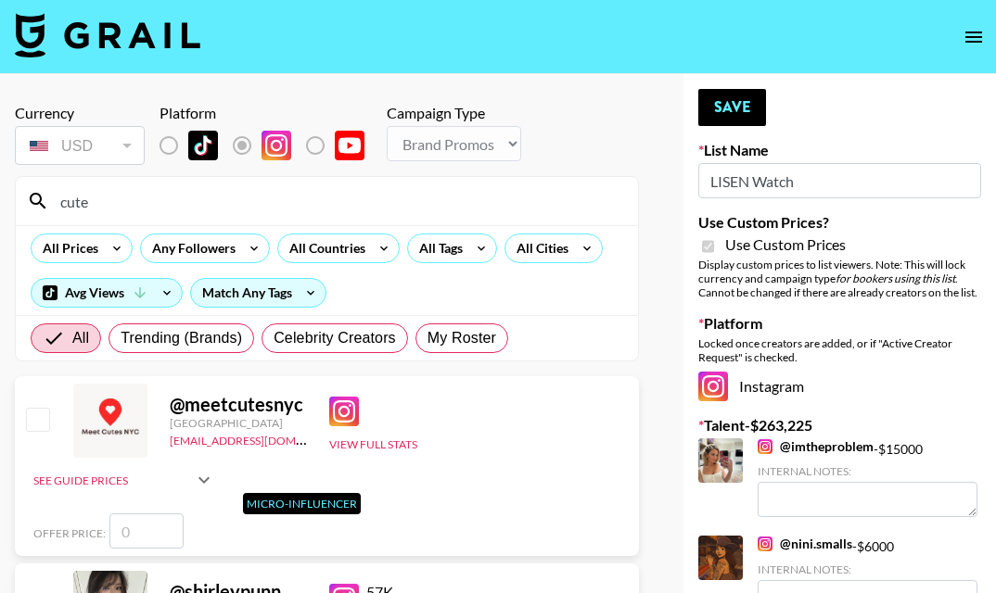
type input "4500"
checkbox input "false"
